Goal: Task Accomplishment & Management: Complete application form

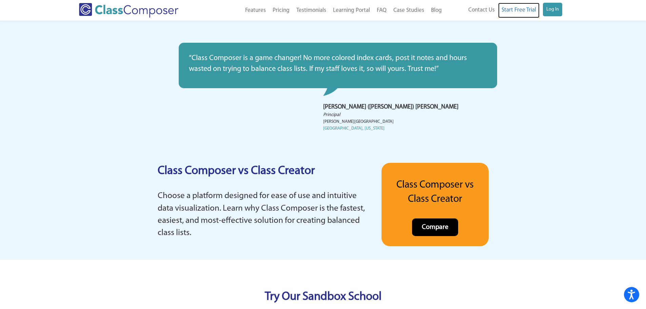
click at [517, 13] on link "Start Free Trial" at bounding box center [518, 10] width 41 height 15
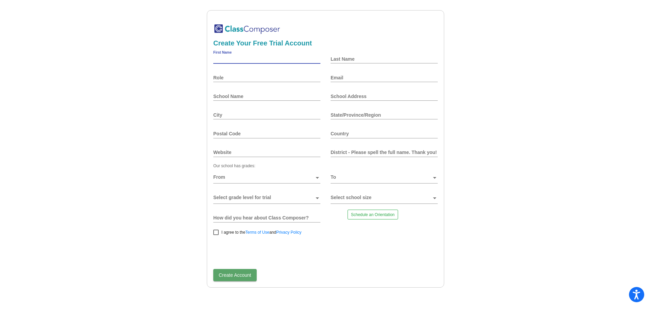
click at [234, 60] on input "First Name" at bounding box center [266, 58] width 107 height 5
type input "Kendra"
type input "Van Doren"
type input "kvandoren@pccsd-k12.net"
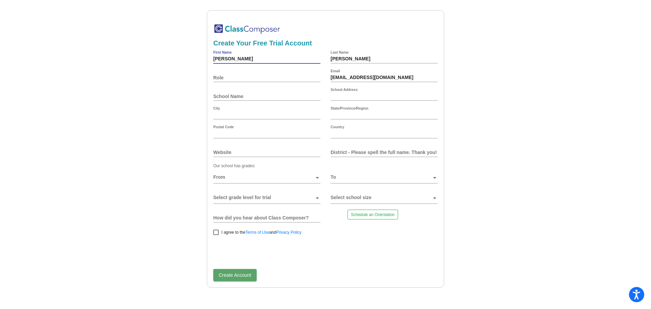
type input "575 West 6th St"
type input "Port Clinton"
type input "Oh"
type input "43452"
type input "United States"
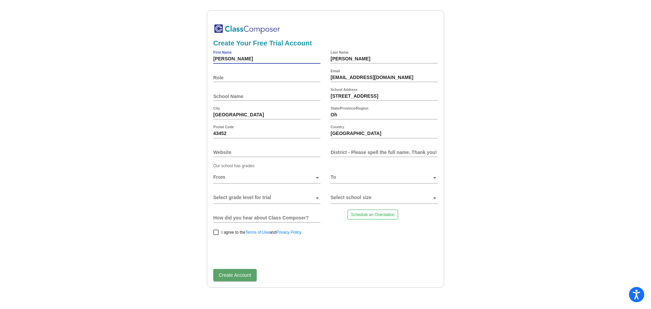
click at [258, 74] on div "Role" at bounding box center [266, 77] width 107 height 16
type input "Principal"
click at [241, 97] on input "School Name" at bounding box center [266, 96] width 107 height 5
click at [271, 92] on div "Bataan Memorial Primary School School Name" at bounding box center [266, 96] width 107 height 16
click at [270, 97] on input "Bataan Memorial Primary School" at bounding box center [266, 96] width 107 height 5
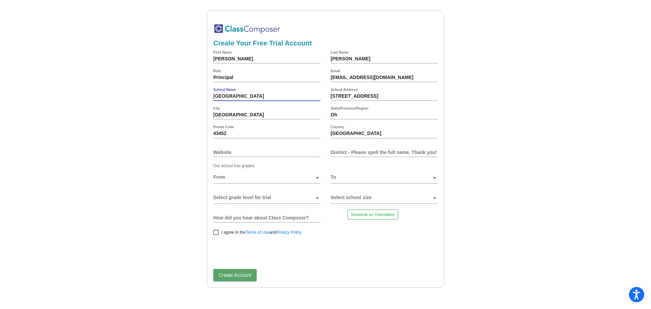
type input "Bataan Memorial Primary Elementary School"
click at [363, 151] on input "District - Please spell the full name. Thank you!" at bounding box center [383, 151] width 107 height 5
type input "Port Clinton City Schools"
click at [314, 178] on span at bounding box center [263, 177] width 101 height 5
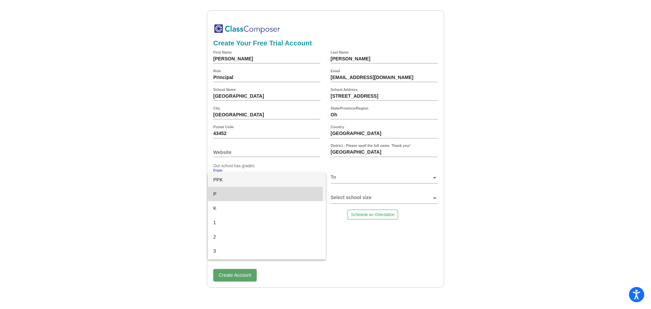
click at [228, 193] on span "P" at bounding box center [266, 194] width 107 height 14
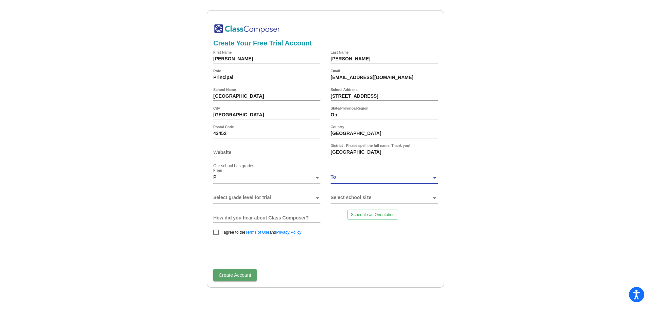
click at [349, 177] on span at bounding box center [380, 177] width 101 height 5
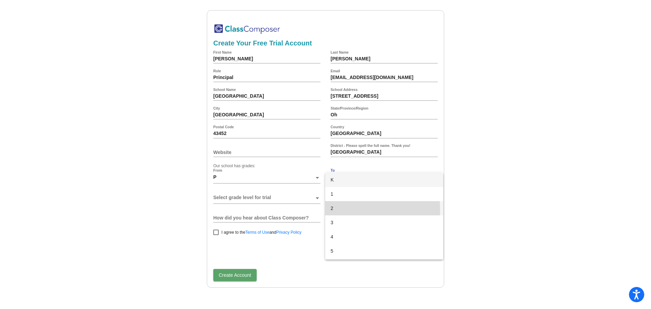
click at [340, 210] on span "2" at bounding box center [383, 208] width 107 height 14
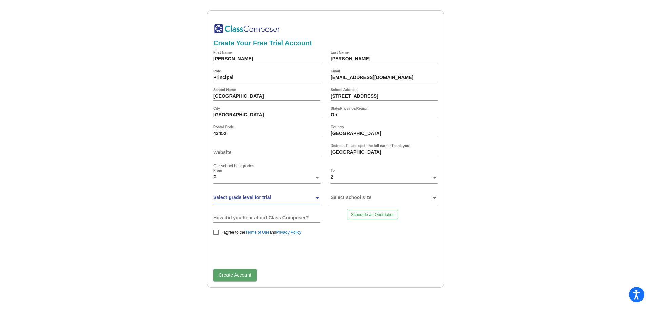
click at [252, 198] on span at bounding box center [263, 197] width 101 height 5
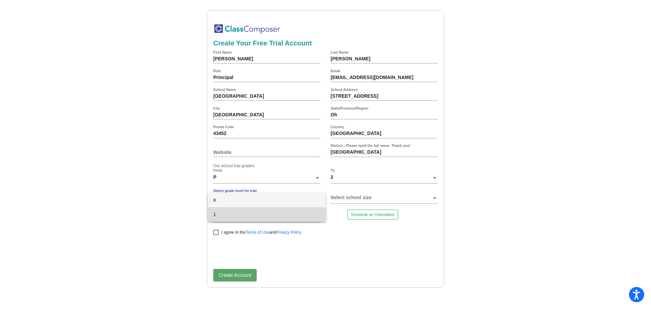
click at [227, 215] on span "1" at bounding box center [266, 214] width 107 height 14
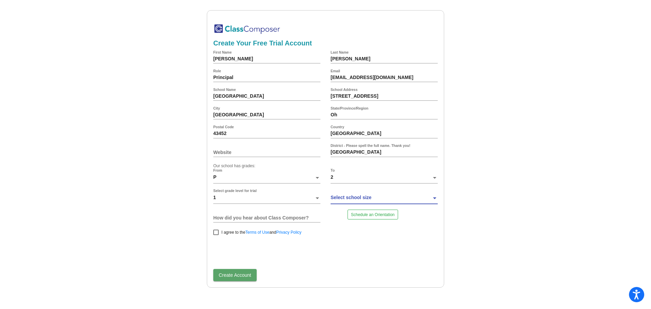
click at [361, 199] on span at bounding box center [380, 197] width 101 height 5
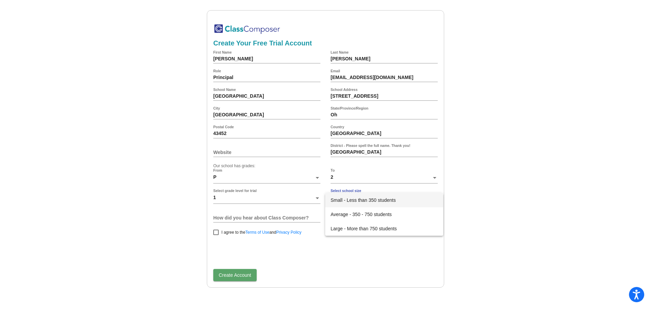
click at [362, 200] on span "Small - Less than 350 students" at bounding box center [383, 200] width 107 height 14
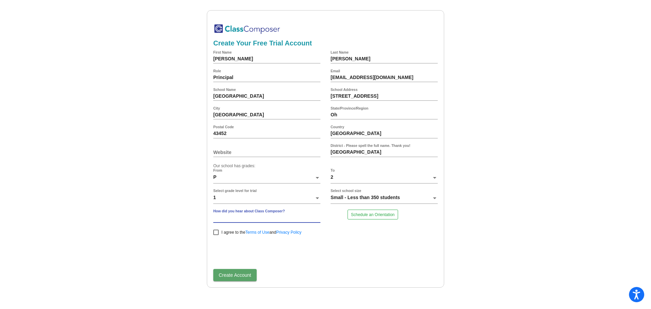
click at [308, 216] on input "How did you hear about Class Composer?" at bounding box center [266, 217] width 107 height 5
type input "online"
click at [217, 232] on div at bounding box center [215, 231] width 5 height 5
click at [216, 235] on input "I agree to the Terms of Use and Privacy Policy" at bounding box center [216, 235] width 0 height 0
checkbox input "true"
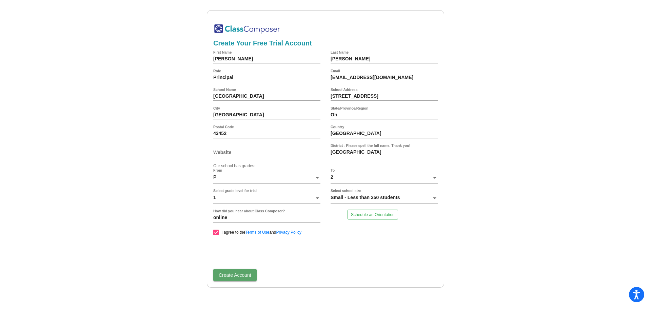
click at [231, 276] on span "Create Account" at bounding box center [235, 274] width 33 height 5
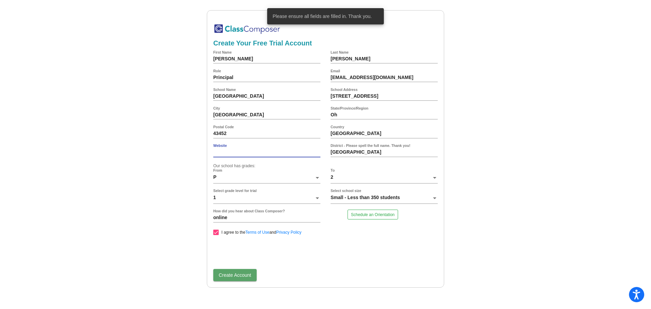
click at [219, 150] on input "Website" at bounding box center [266, 151] width 107 height 5
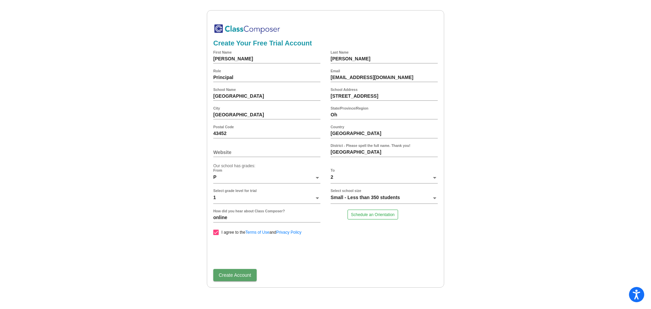
click at [225, 152] on input "Website" at bounding box center [266, 151] width 107 height 5
click at [223, 153] on input "pccs.net" at bounding box center [266, 151] width 107 height 5
type input "pccsd.net"
click at [242, 276] on span "Create Account" at bounding box center [235, 274] width 33 height 5
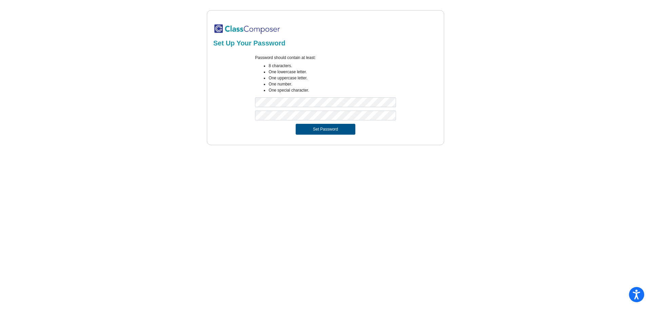
click at [322, 129] on button "Set Password" at bounding box center [326, 129] width 60 height 11
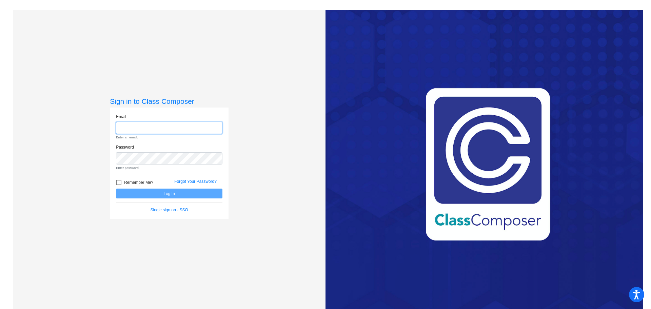
click at [136, 128] on input "email" at bounding box center [169, 128] width 106 height 13
type input "[EMAIL_ADDRESS][DOMAIN_NAME]"
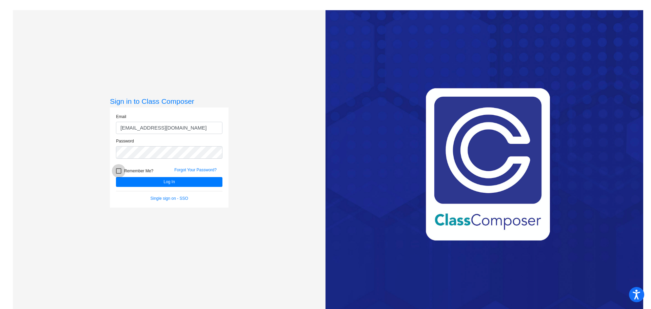
click at [120, 169] on div at bounding box center [118, 170] width 5 height 5
click at [119, 174] on input "Remember Me?" at bounding box center [118, 174] width 0 height 0
checkbox input "true"
click at [173, 182] on button "Log In" at bounding box center [169, 182] width 106 height 10
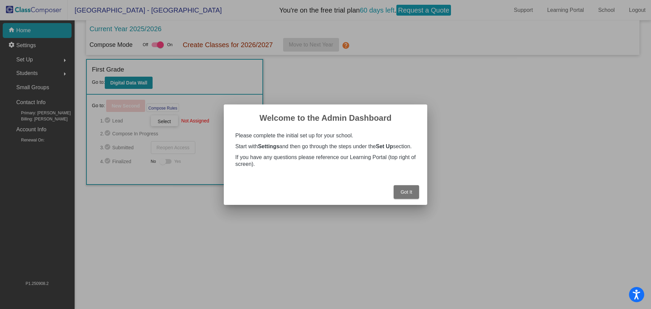
click at [404, 191] on button "Got It" at bounding box center [406, 192] width 25 height 14
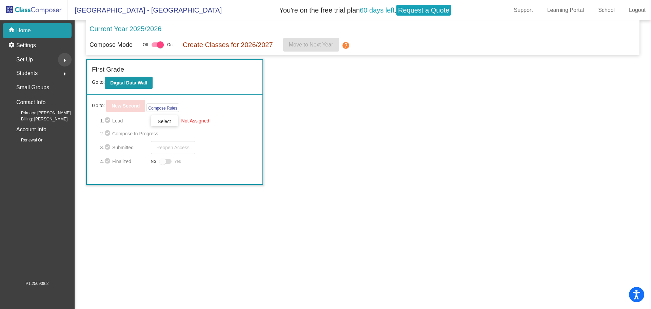
click at [65, 59] on mat-icon "arrow_right" at bounding box center [65, 60] width 8 height 8
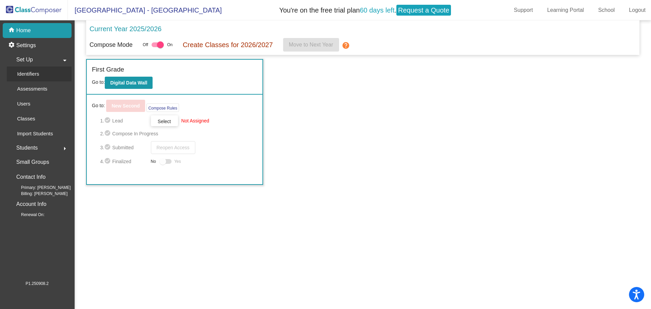
click at [33, 74] on p "Identifiers" at bounding box center [28, 74] width 22 height 8
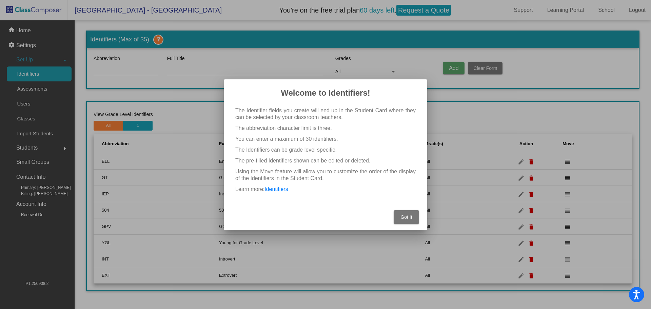
click at [411, 216] on span "Got It" at bounding box center [406, 216] width 12 height 5
